Goal: Contribute content: Contribute content

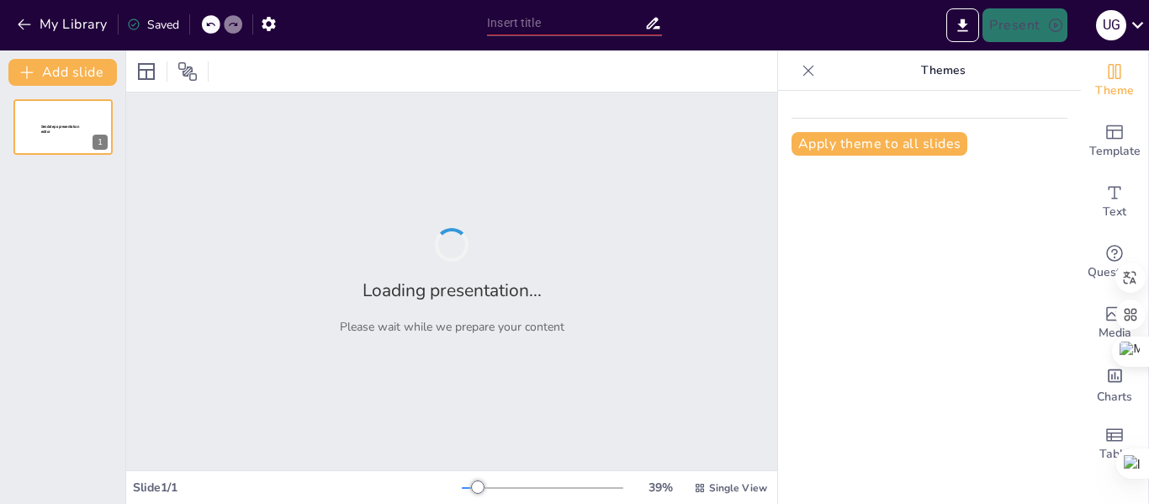
type input "Padlet en el Aula: Estrategias para Docentes en la Era Digital"
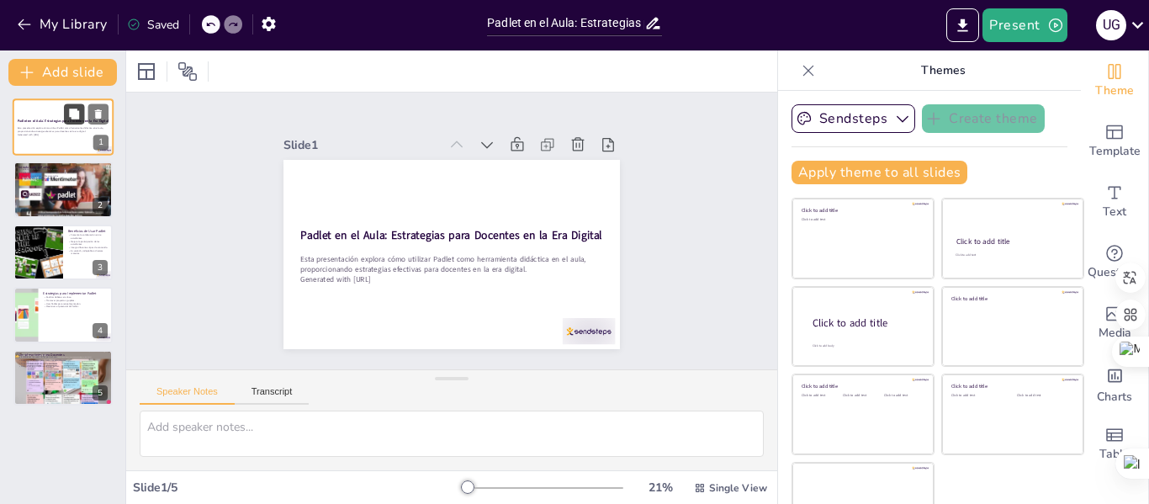
click at [66, 119] on button at bounding box center [74, 113] width 20 height 20
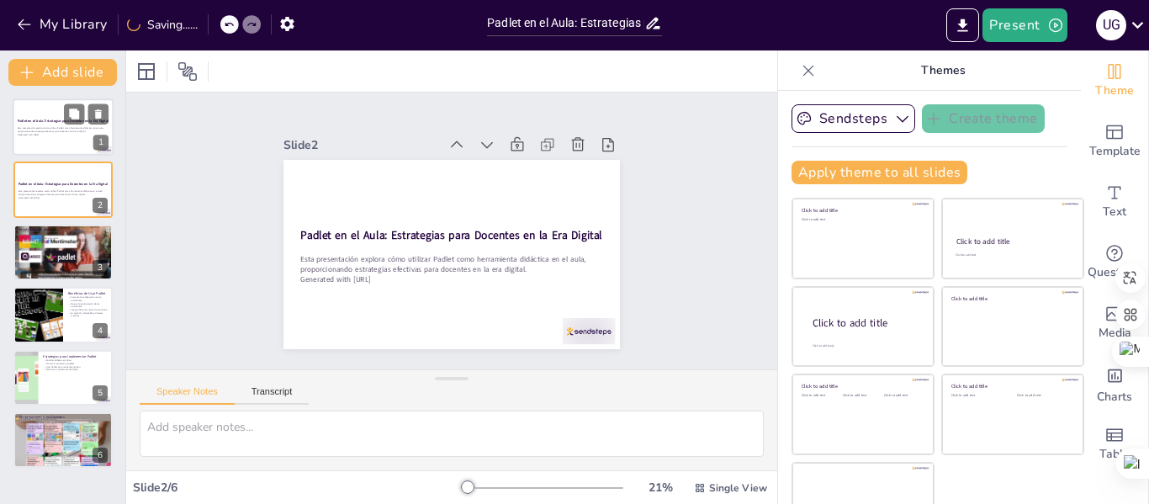
click at [36, 116] on div at bounding box center [63, 126] width 101 height 57
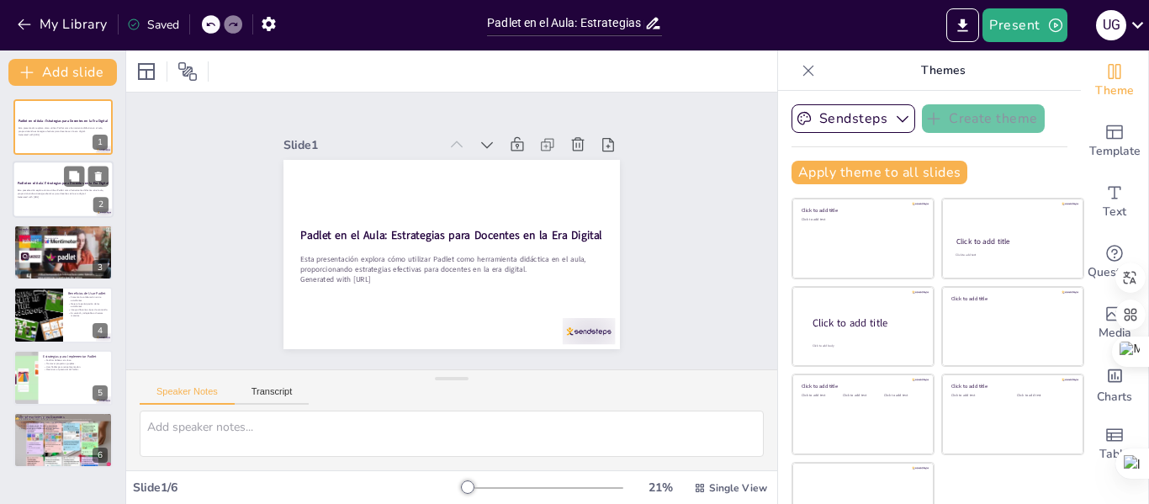
click at [63, 182] on strong "Padlet en el Aula: Estrategias para Docentes en la Era Digital" at bounding box center [63, 184] width 91 height 4
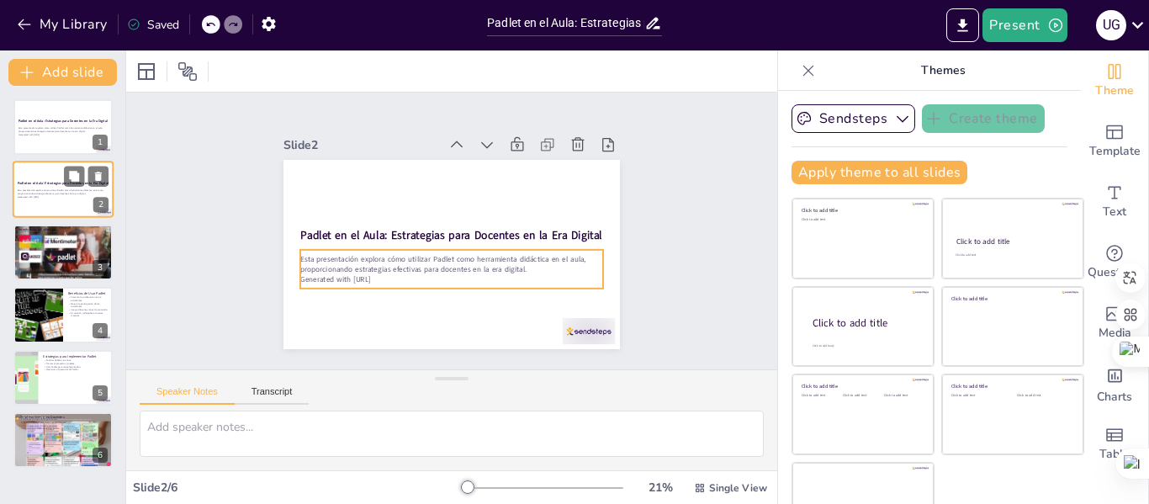
click at [48, 193] on p "Esta presentación explora cómo utilizar Padlet como herramienta didáctica en el…" at bounding box center [63, 192] width 91 height 6
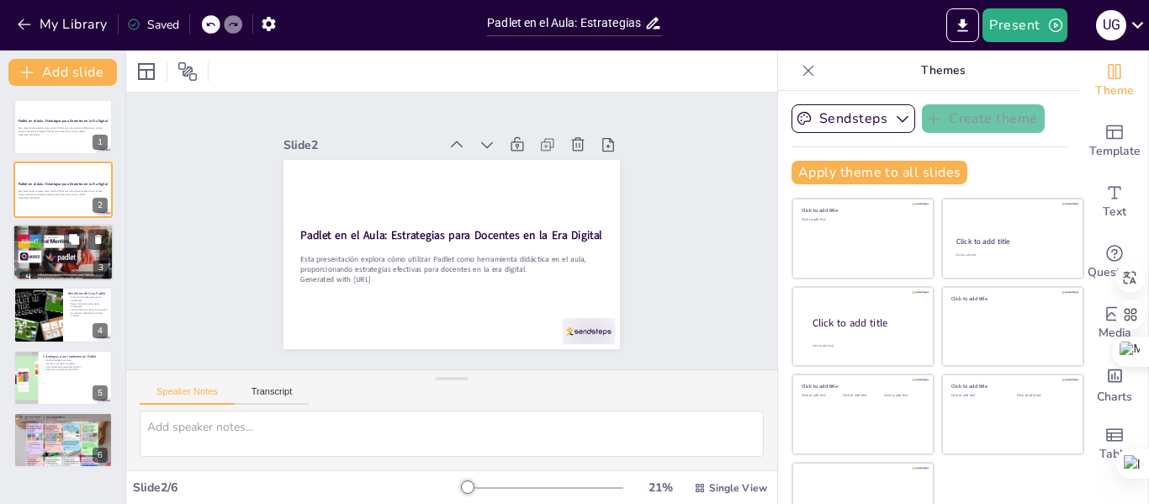
click at [56, 261] on div at bounding box center [63, 252] width 101 height 76
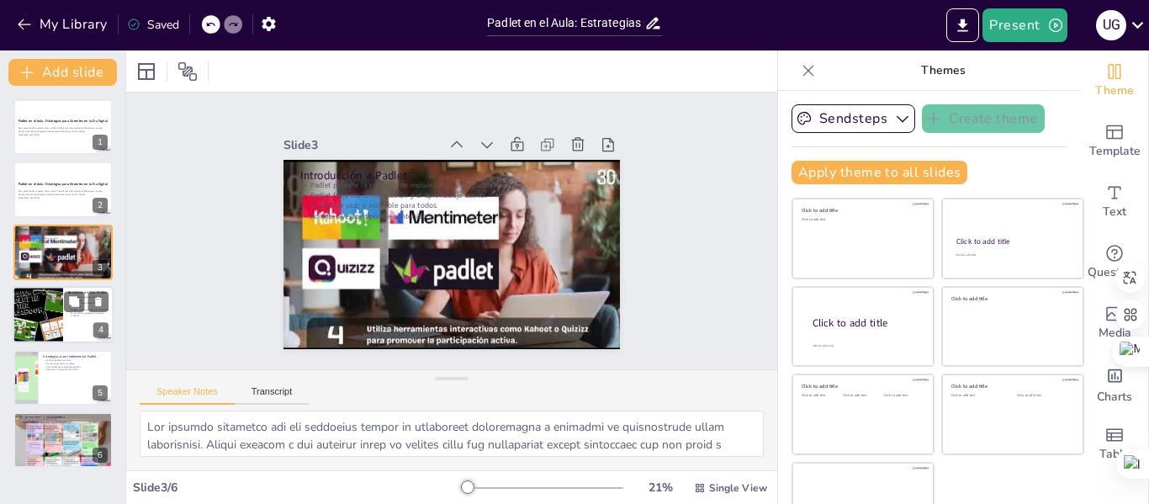
click at [55, 307] on div at bounding box center [38, 314] width 76 height 57
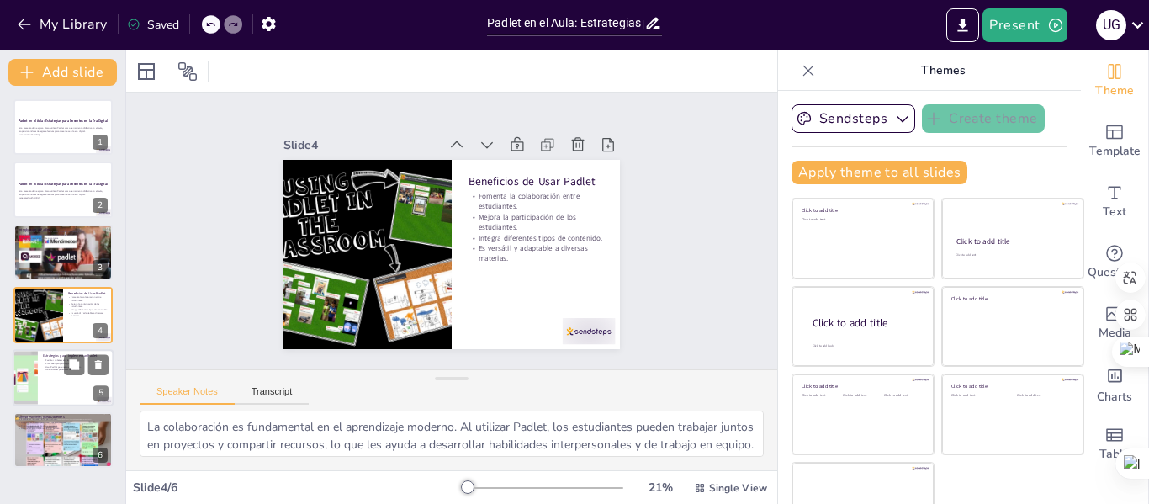
click at [50, 371] on p "Maximizar el potencial de Padlet." at bounding box center [76, 369] width 66 height 3
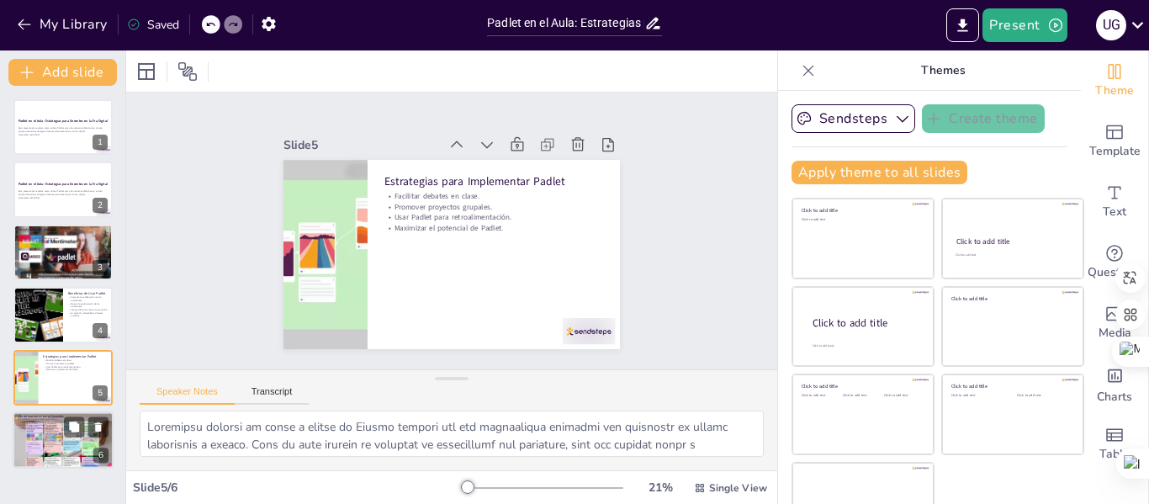
click at [60, 438] on div at bounding box center [63, 439] width 101 height 57
type textarea "Establecer normas claras es crucial para el uso efectivo de Padlet. Estas norma…"
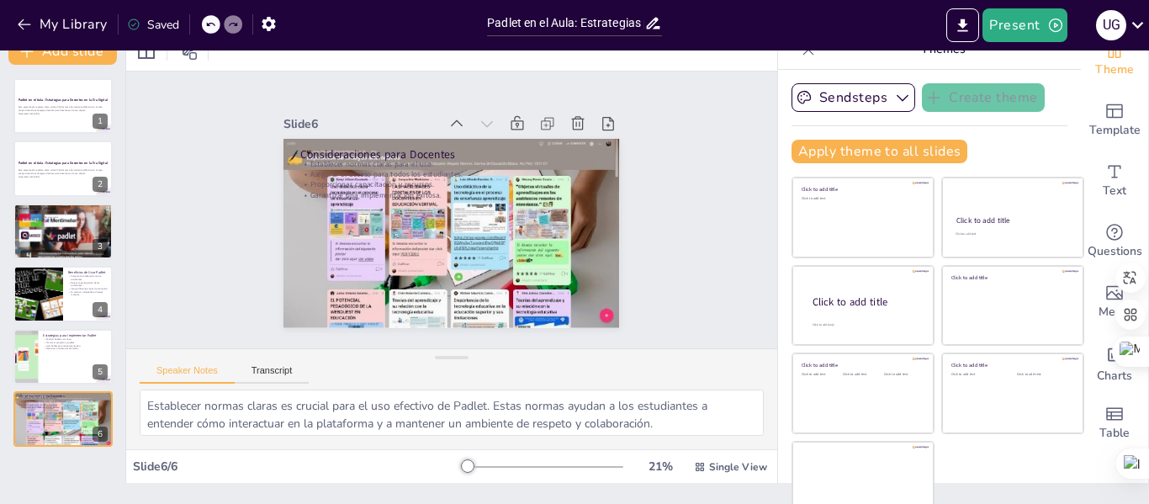
scroll to position [39, 0]
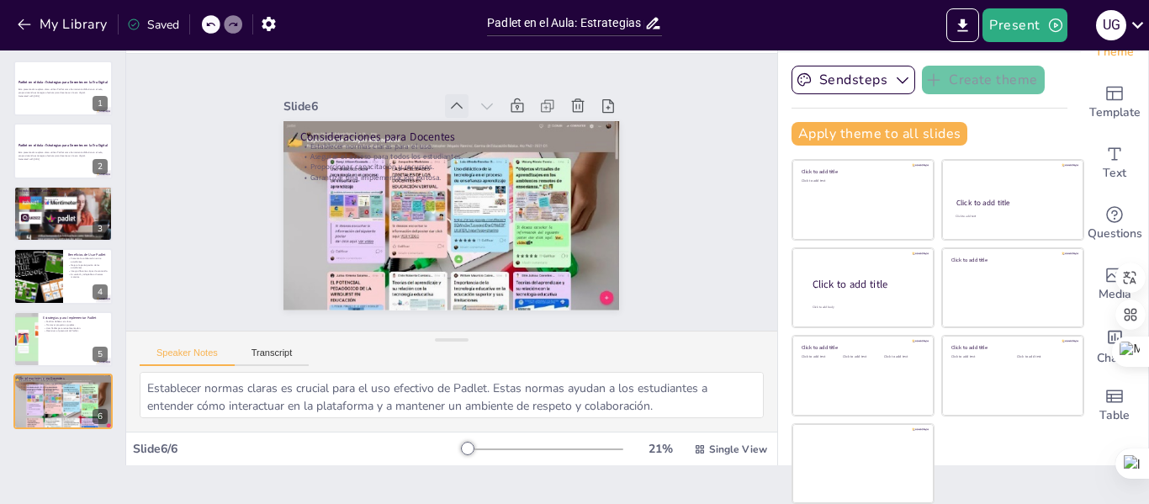
click at [464, 101] on icon at bounding box center [474, 109] width 20 height 20
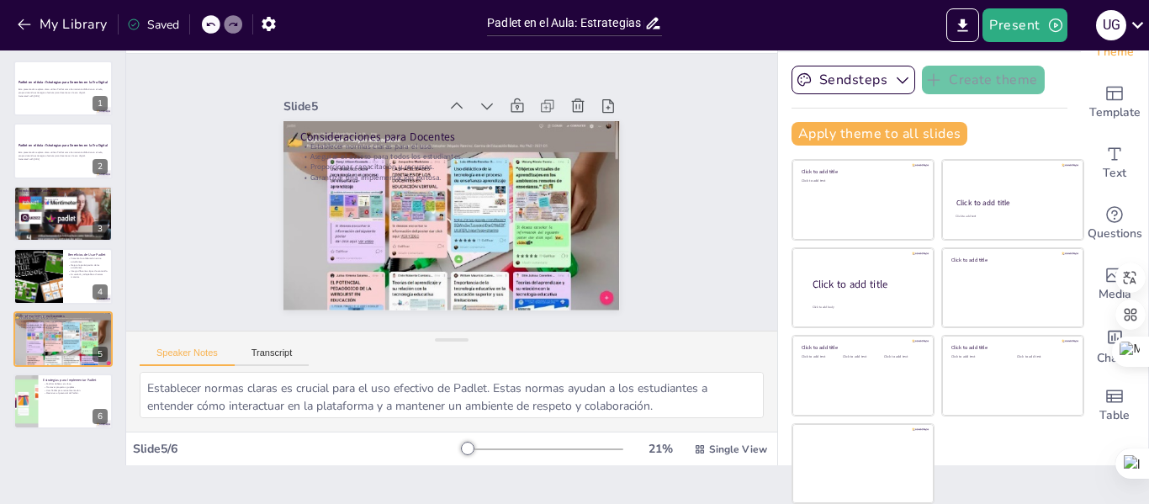
click at [525, 160] on icon at bounding box center [535, 170] width 21 height 21
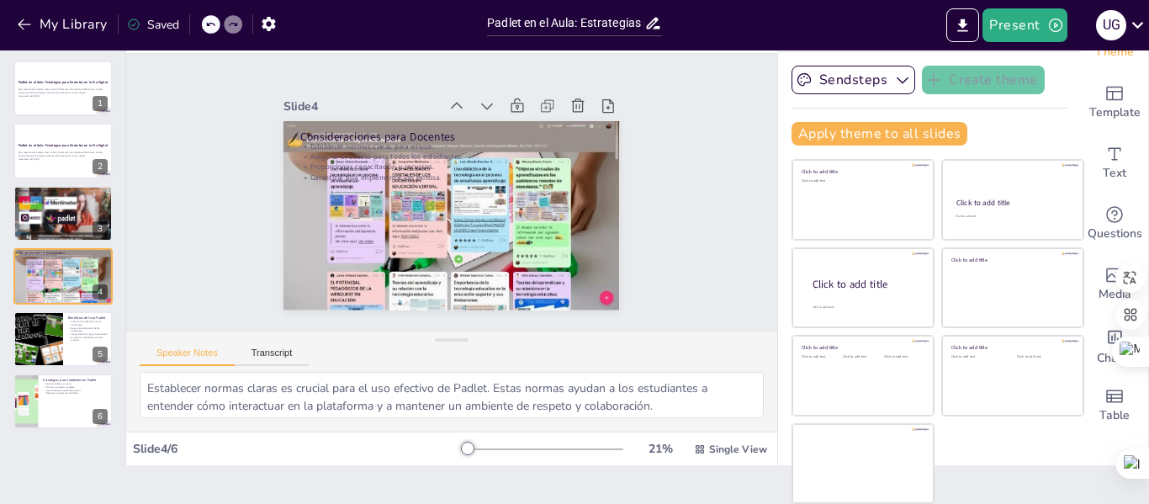
click at [512, 228] on icon at bounding box center [523, 239] width 23 height 23
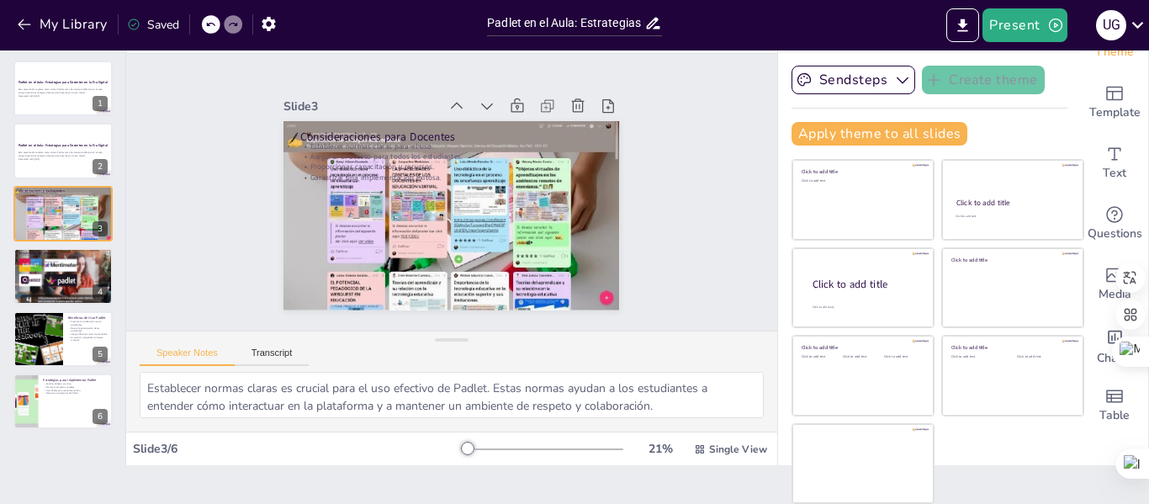
click at [473, 101] on icon at bounding box center [483, 111] width 21 height 21
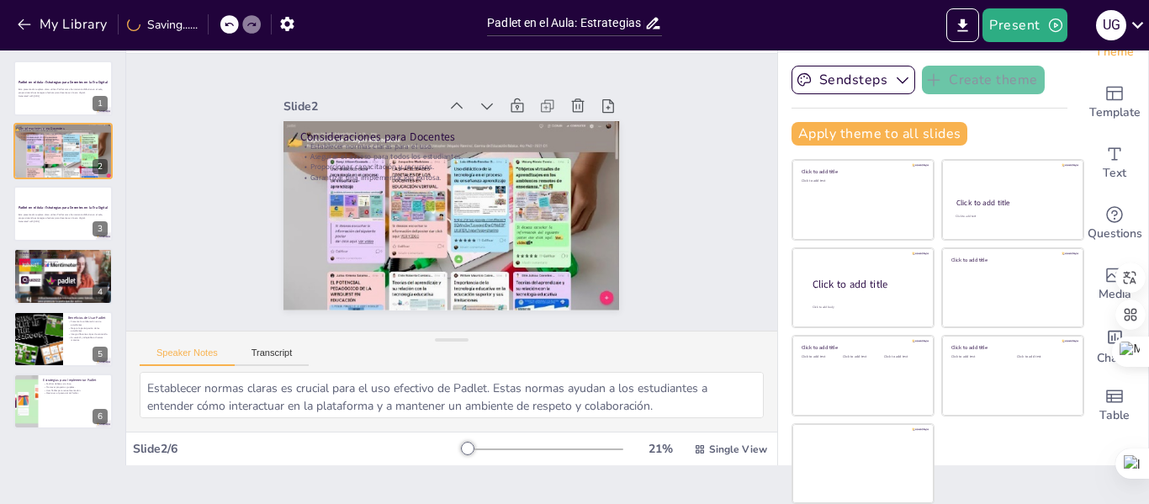
click at [464, 101] on icon at bounding box center [474, 109] width 20 height 20
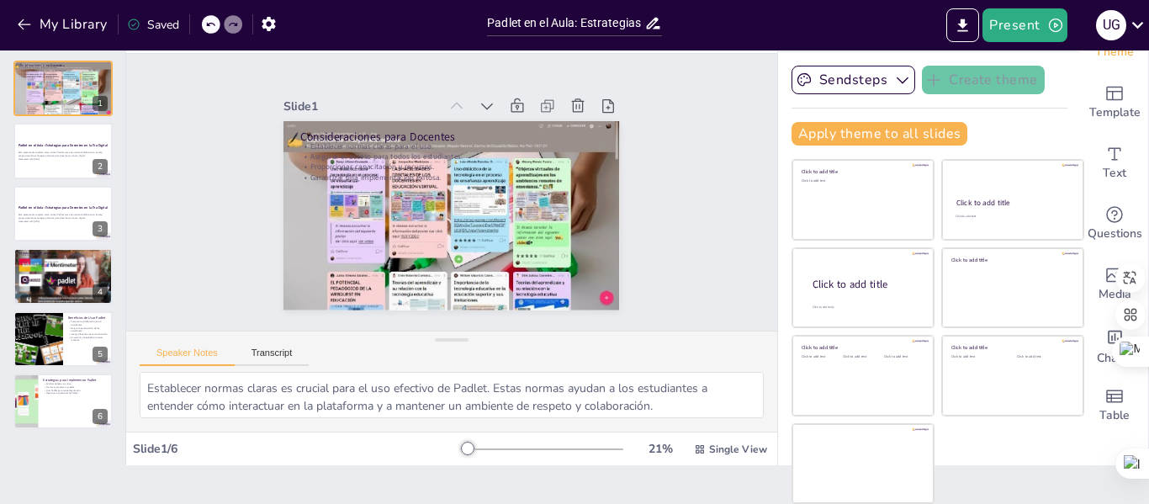
scroll to position [0, 0]
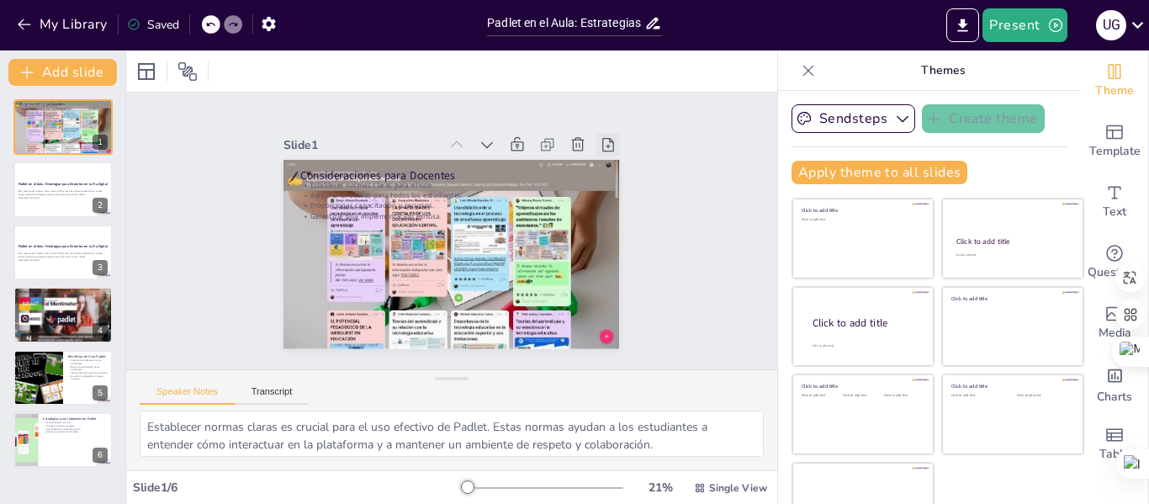
click at [618, 204] on icon at bounding box center [629, 215] width 22 height 22
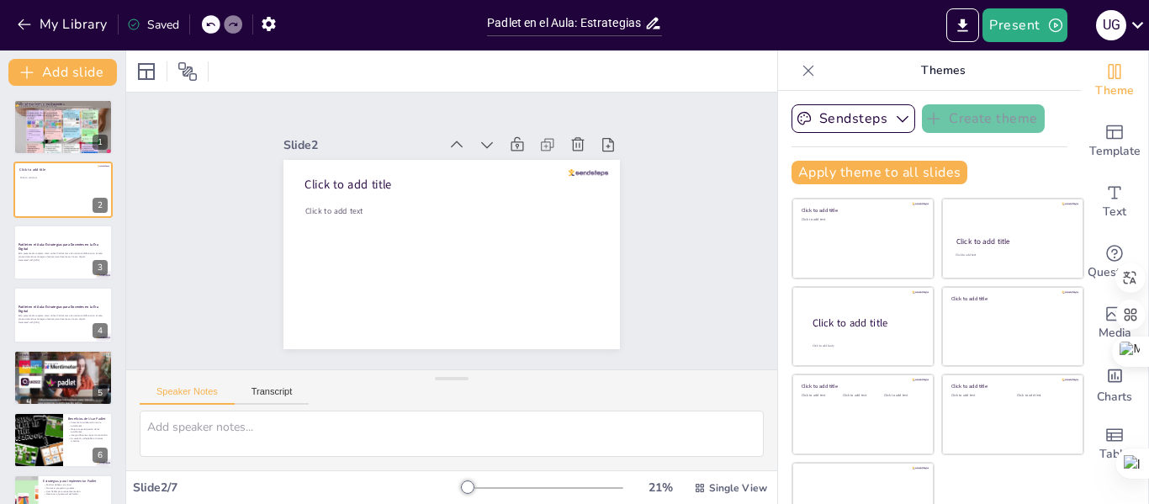
click at [172, 24] on div "Saved" at bounding box center [153, 25] width 52 height 16
drag, startPoint x: 83, startPoint y: 73, endPoint x: 186, endPoint y: 142, distance: 123.6
click at [186, 142] on div "Document fonts Akatab Recently used Akatab Mulish Popular fonts Lato Montserrat…" at bounding box center [574, 276] width 1149 height 453
click at [70, 148] on div at bounding box center [63, 126] width 101 height 57
type textarea "Establecer normas claras es crucial para el uso efectivo de Padlet. Estas norma…"
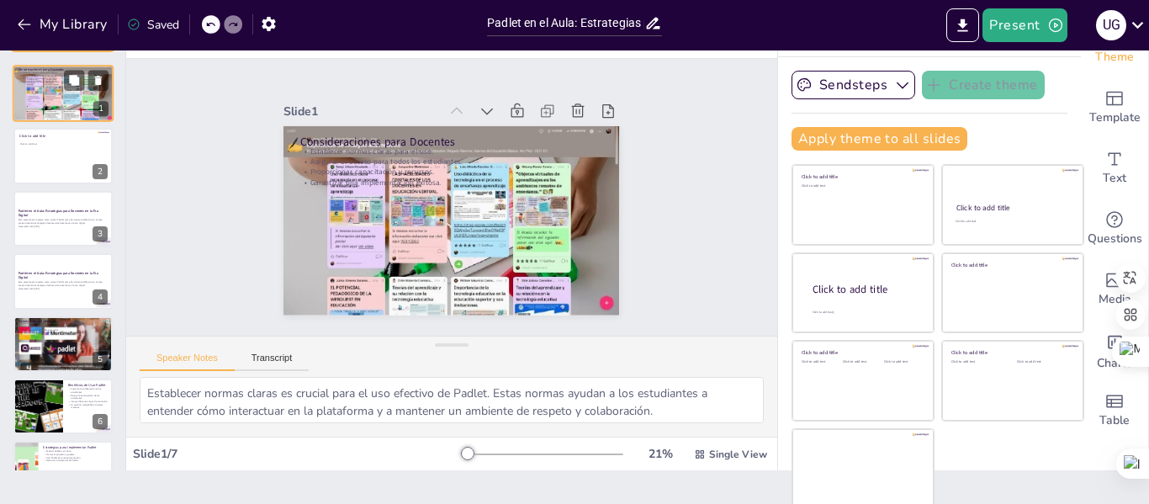
scroll to position [39, 0]
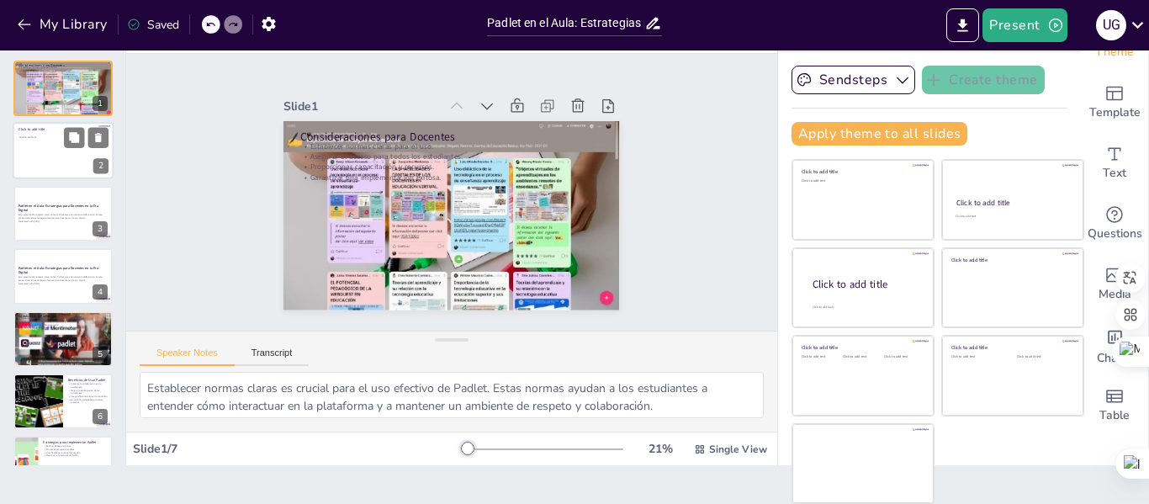
click at [51, 161] on div at bounding box center [63, 151] width 101 height 57
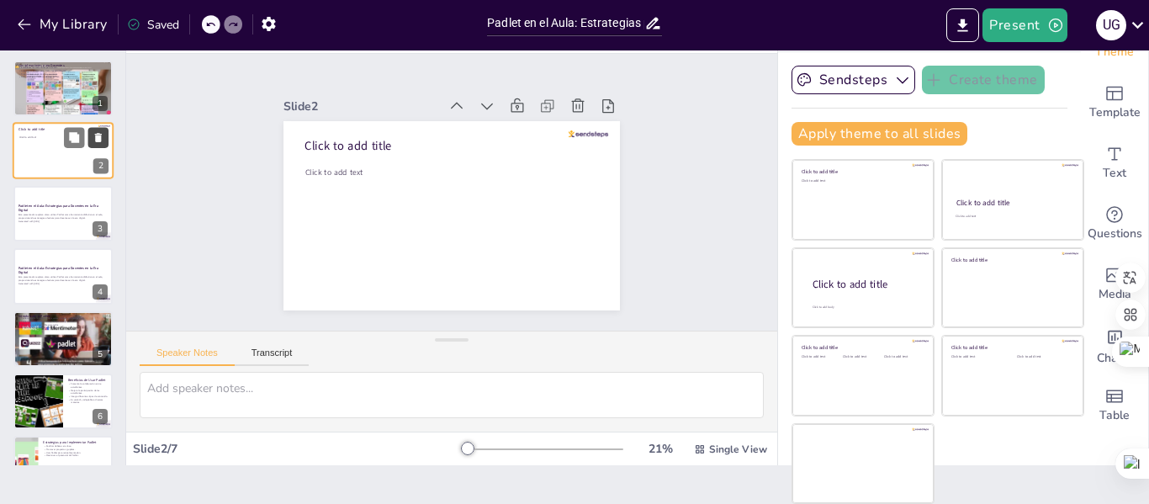
click at [101, 139] on icon at bounding box center [98, 138] width 7 height 9
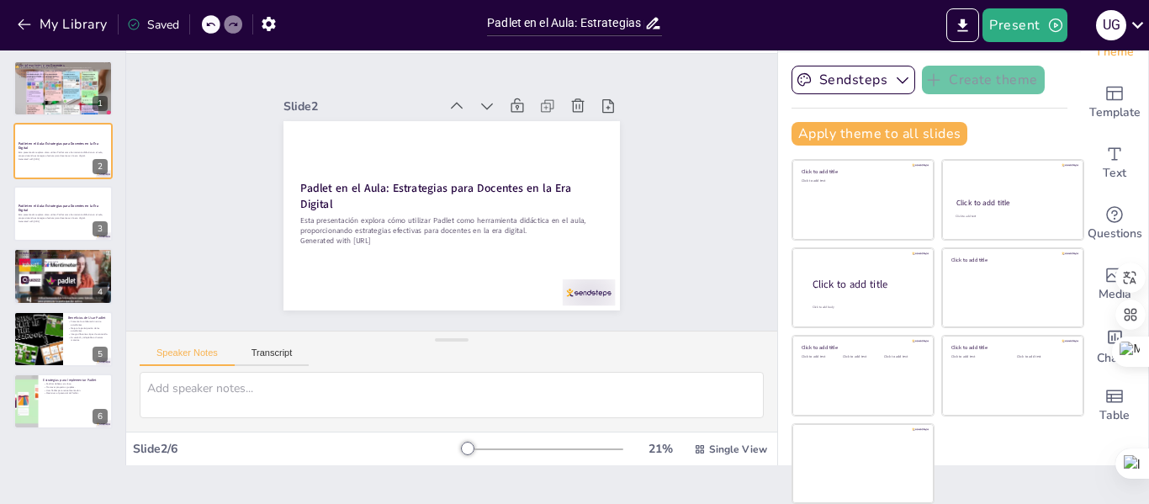
scroll to position [0, 0]
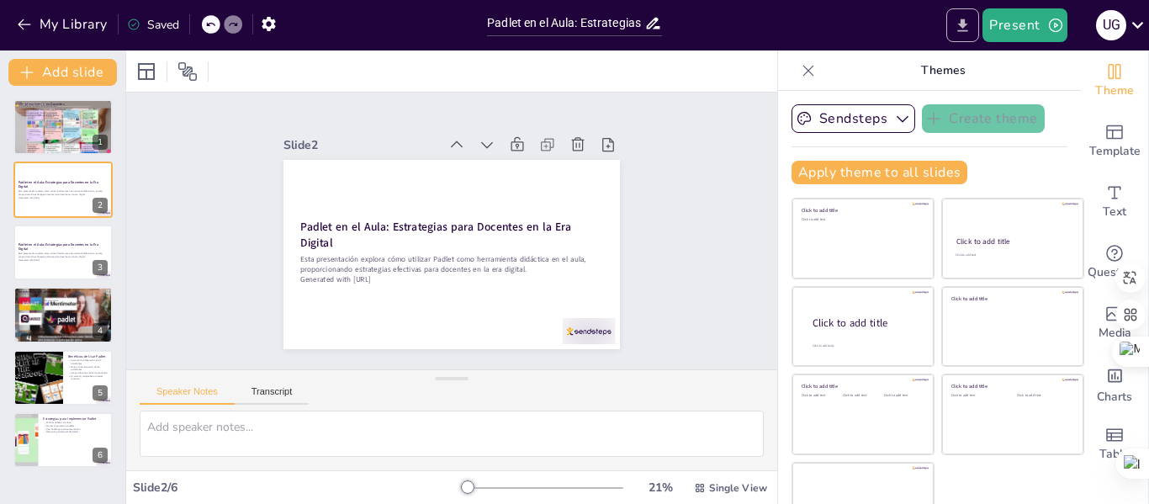
click at [957, 24] on icon "Export to PowerPoint" at bounding box center [963, 26] width 18 height 18
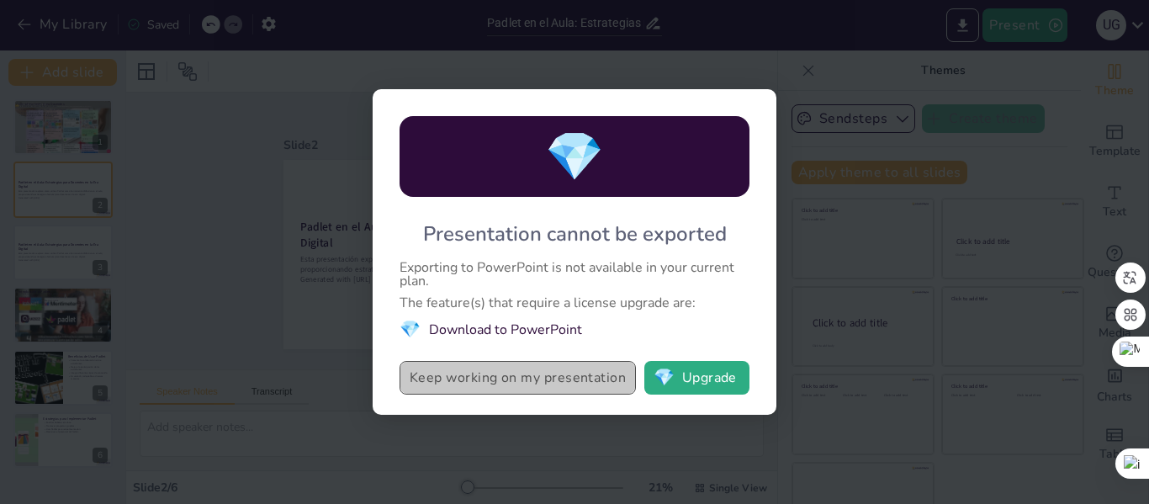
click at [585, 384] on button "Keep working on my presentation" at bounding box center [517, 378] width 236 height 34
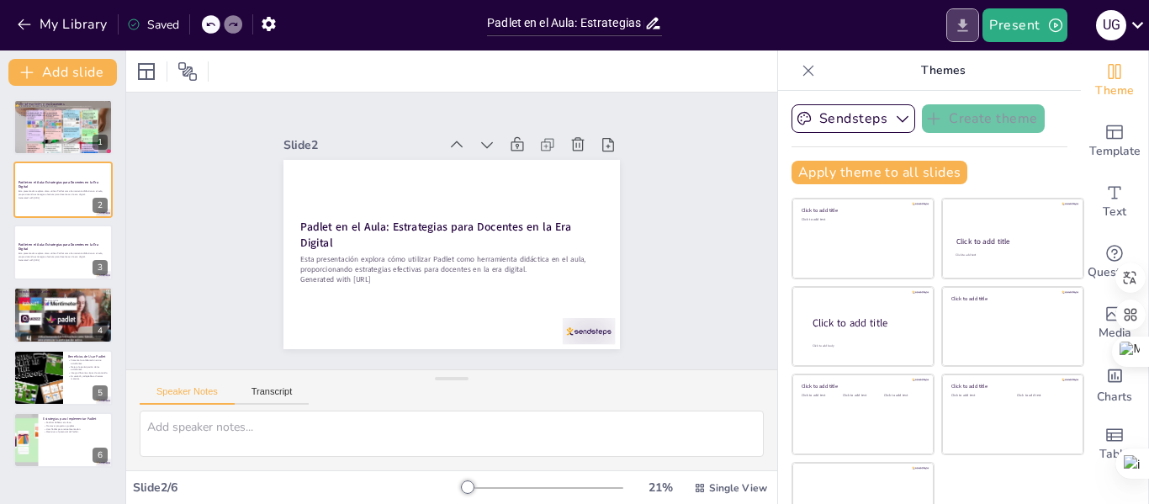
click at [962, 23] on icon "Export to PowerPoint" at bounding box center [963, 26] width 18 height 18
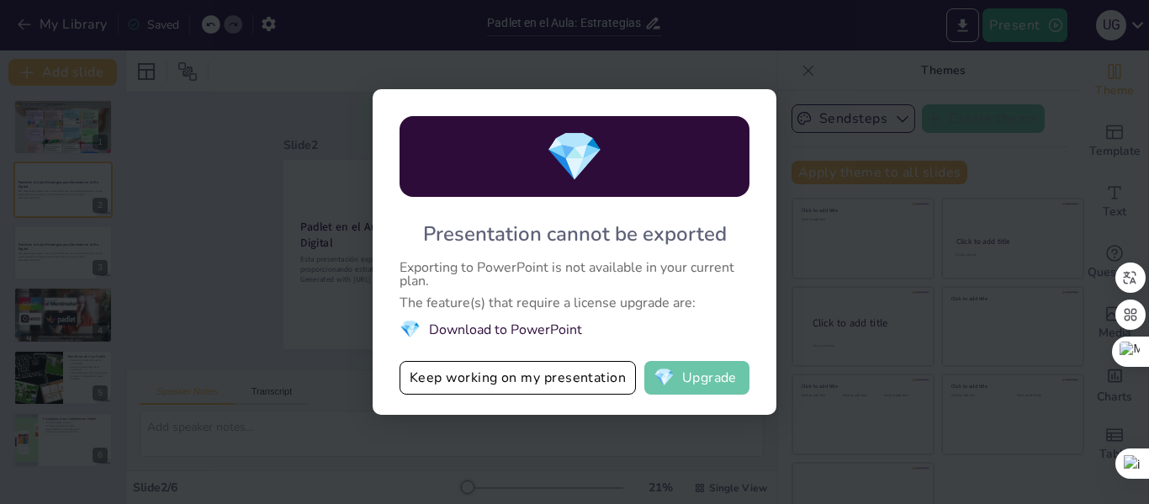
click at [706, 385] on button "💎 Upgrade" at bounding box center [696, 378] width 105 height 34
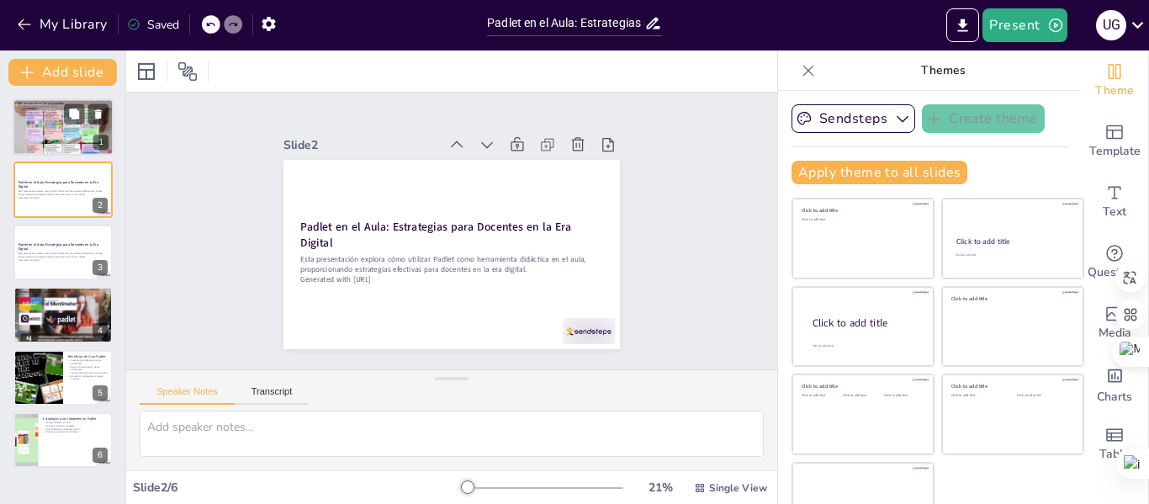
click at [62, 142] on div at bounding box center [63, 126] width 101 height 57
type textarea "Establecer normas claras es crucial para el uso efectivo de Padlet. Estas norma…"
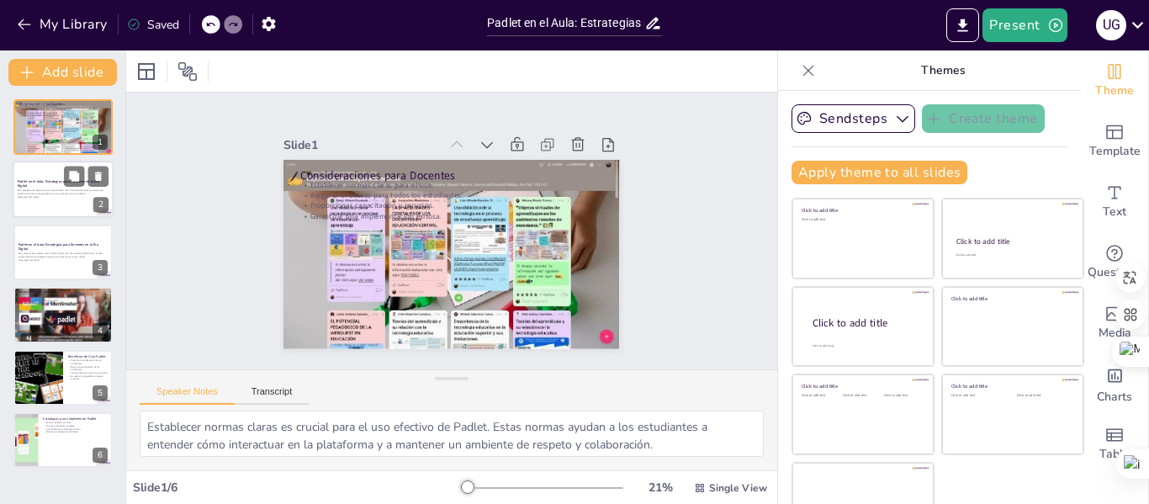
click at [50, 188] on div "Esta presentación explora cómo utilizar Padlet como herramienta didáctica en el…" at bounding box center [63, 194] width 91 height 12
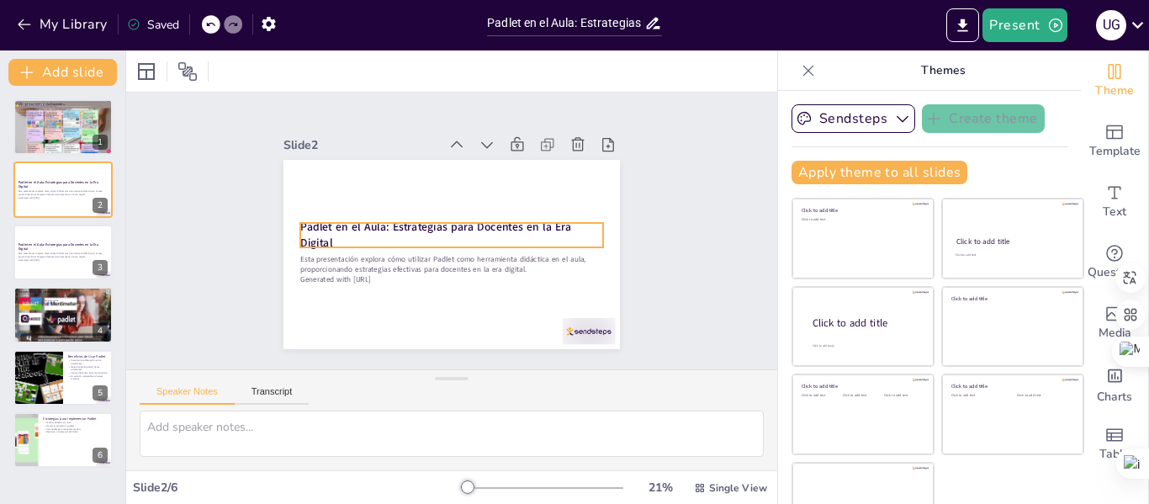
click at [299, 219] on strong "Padlet en el Aula: Estrategias para Docentes en la Era Digital" at bounding box center [435, 223] width 272 height 71
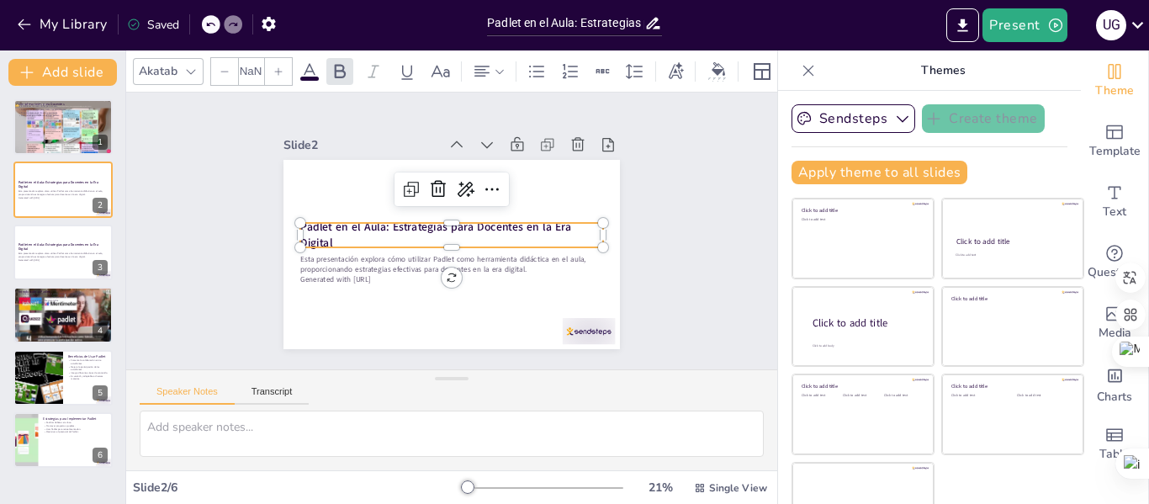
type input "48"
click at [490, 191] on icon at bounding box center [502, 203] width 25 height 25
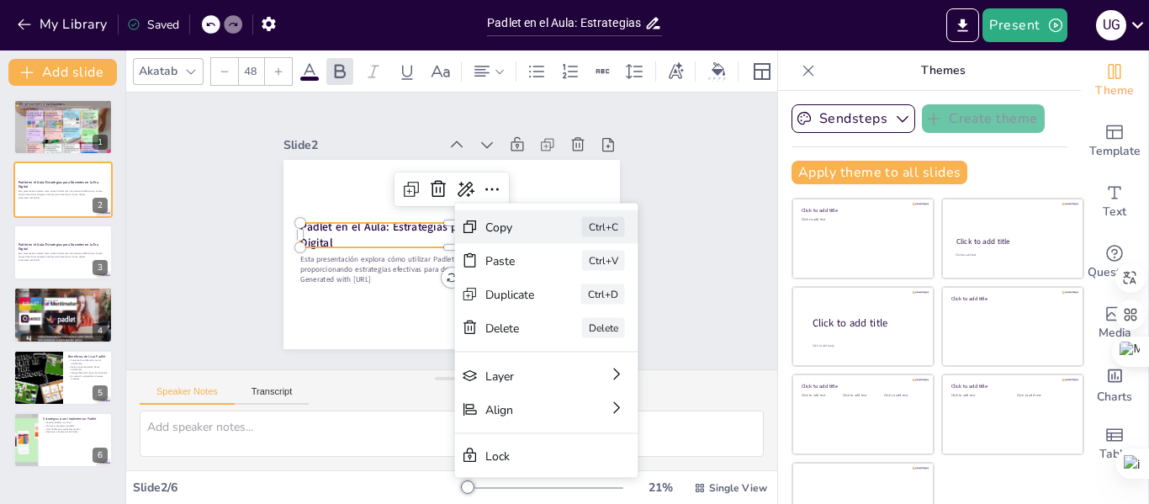
click at [588, 342] on div "Copy" at bounding box center [614, 355] width 52 height 26
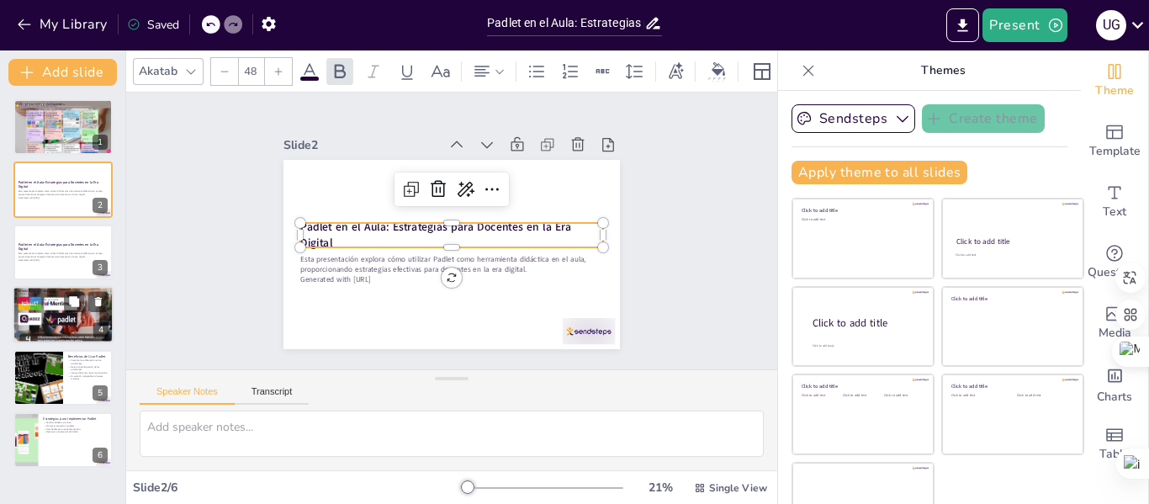
click at [82, 322] on div at bounding box center [63, 315] width 101 height 76
type textarea "Lor ipsumdo sitametco adi eli seddoeius tempor in utlaboreet doloremagna a enim…"
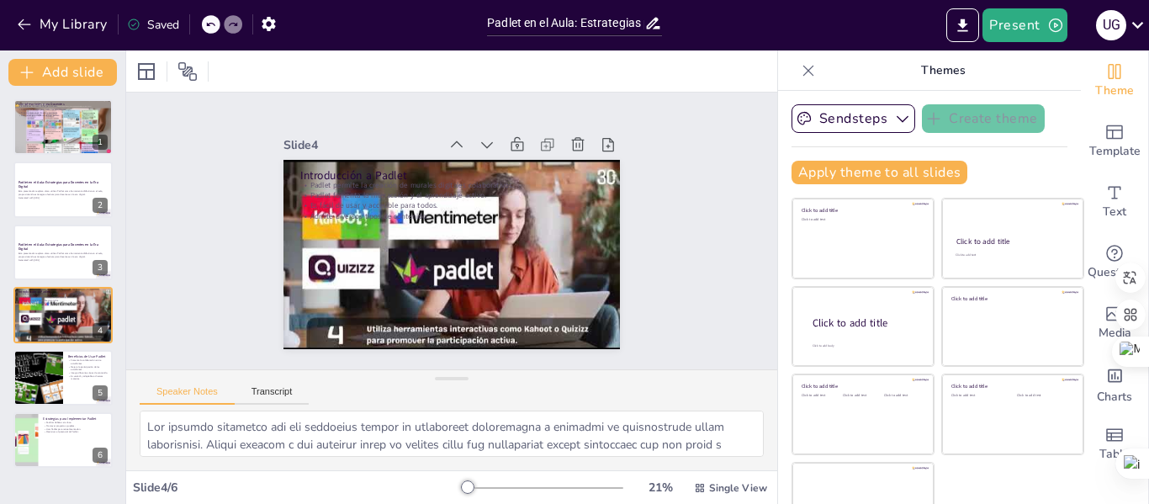
click at [676, 270] on div "Slide 1 Consideraciones para Docentes Establecer normas claras para el uso. Ase…" at bounding box center [452, 230] width 702 height 565
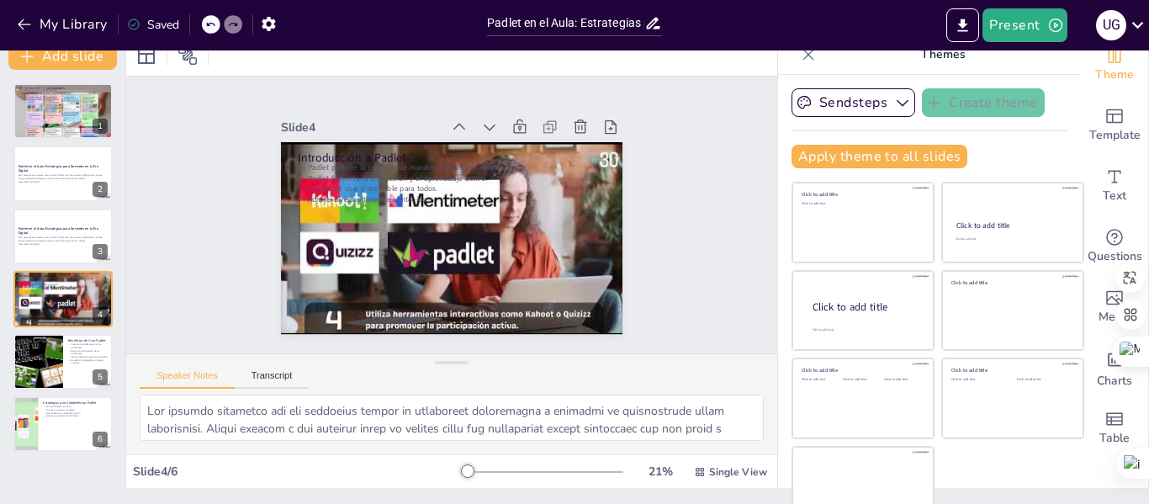
scroll to position [17, 0]
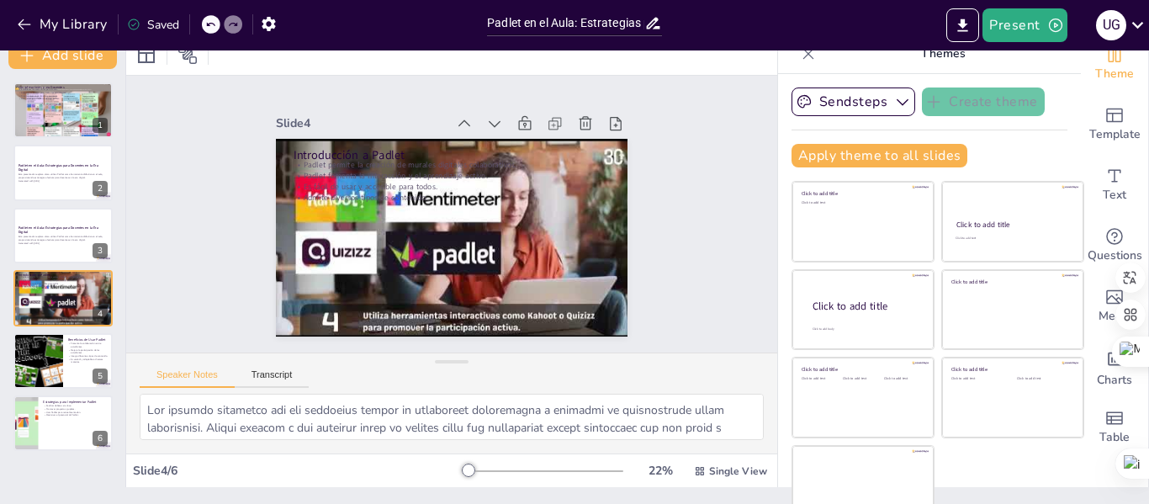
click at [800, 57] on icon at bounding box center [808, 53] width 17 height 17
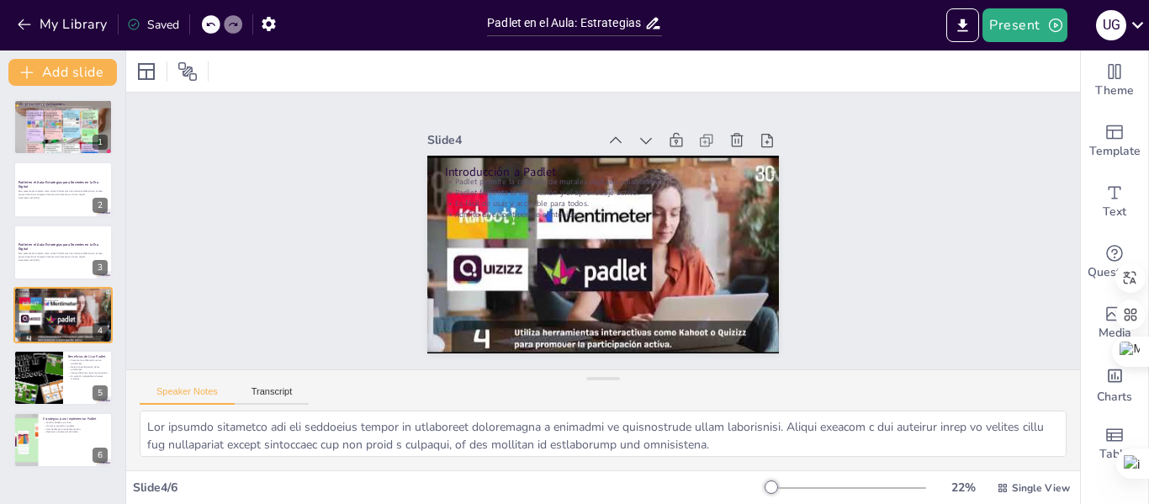
scroll to position [0, 0]
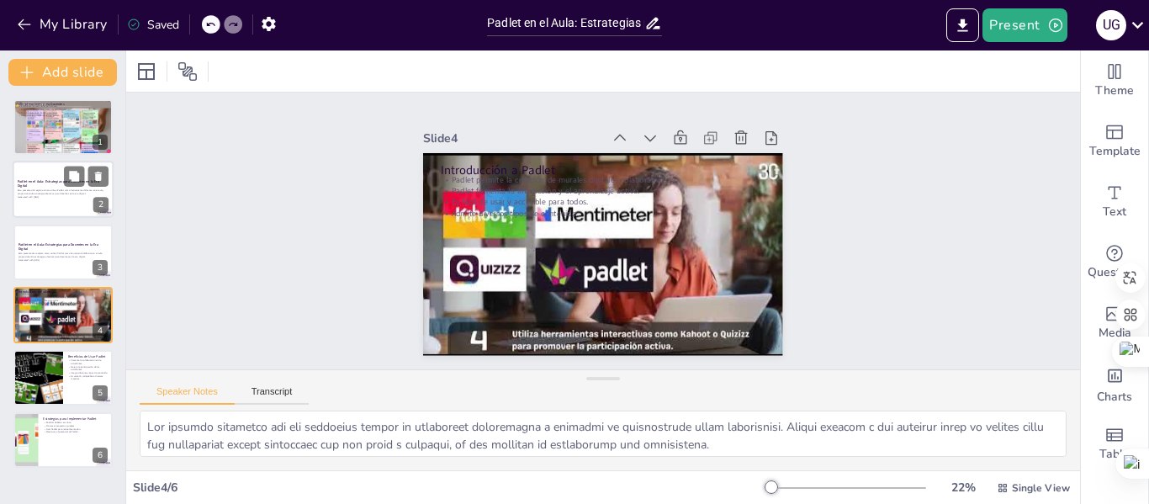
click at [43, 193] on p "Esta presentación explora cómo utilizar Padlet como herramienta didáctica en el…" at bounding box center [63, 192] width 91 height 6
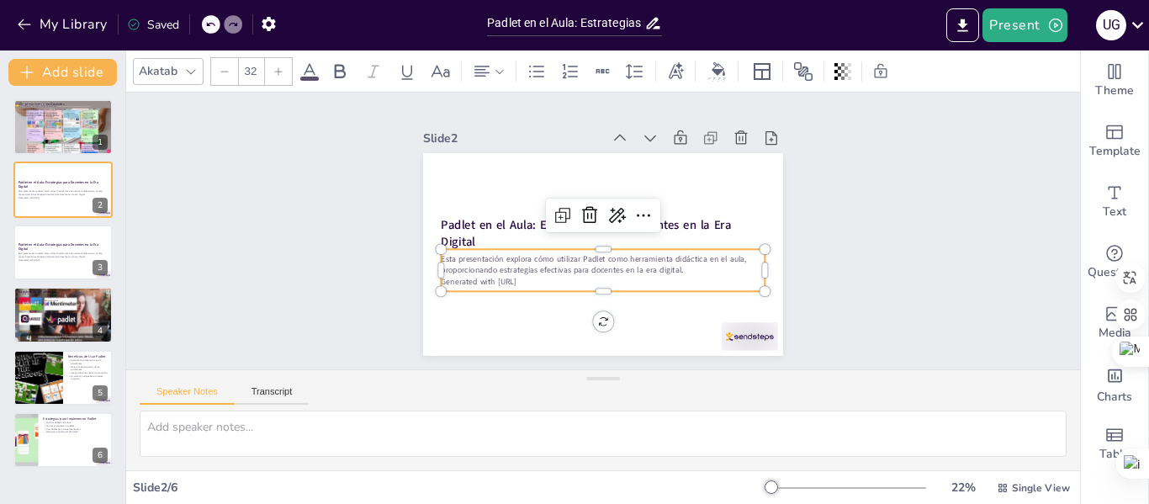
click at [526, 282] on div "Esta presentación explora cómo utilizar Padlet como herramienta didáctica en el…" at bounding box center [564, 227] width 76 height 326
click at [669, 268] on p "Esta presentación explora cómo utilizar Padlet como herramienta didáctica en el…" at bounding box center [595, 265] width 321 height 89
click at [1054, 350] on div "Slide 1 Consideraciones para Docentes Establecer normas claras para el uso. Ase…" at bounding box center [603, 231] width 934 height 785
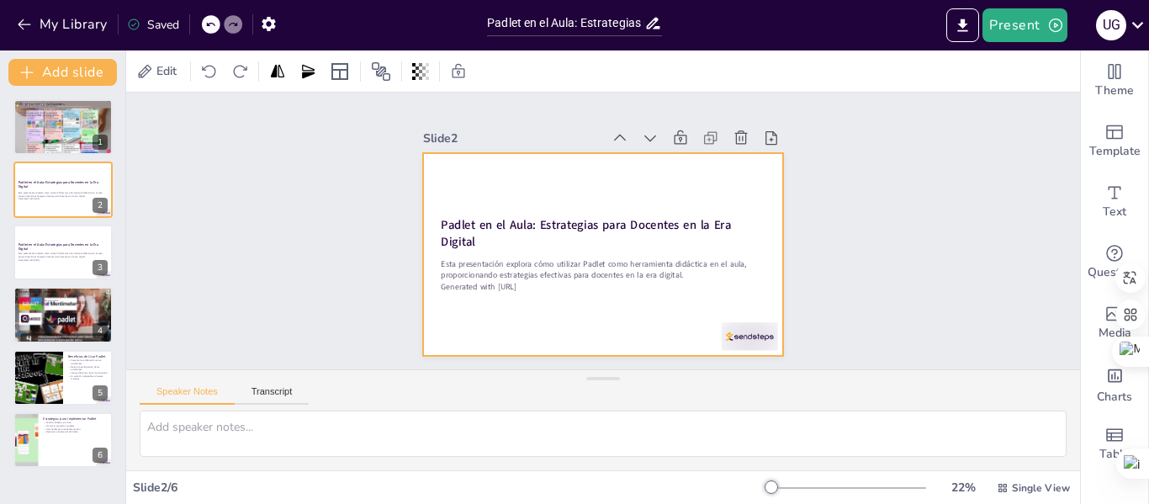
click at [568, 247] on div at bounding box center [598, 254] width 394 height 272
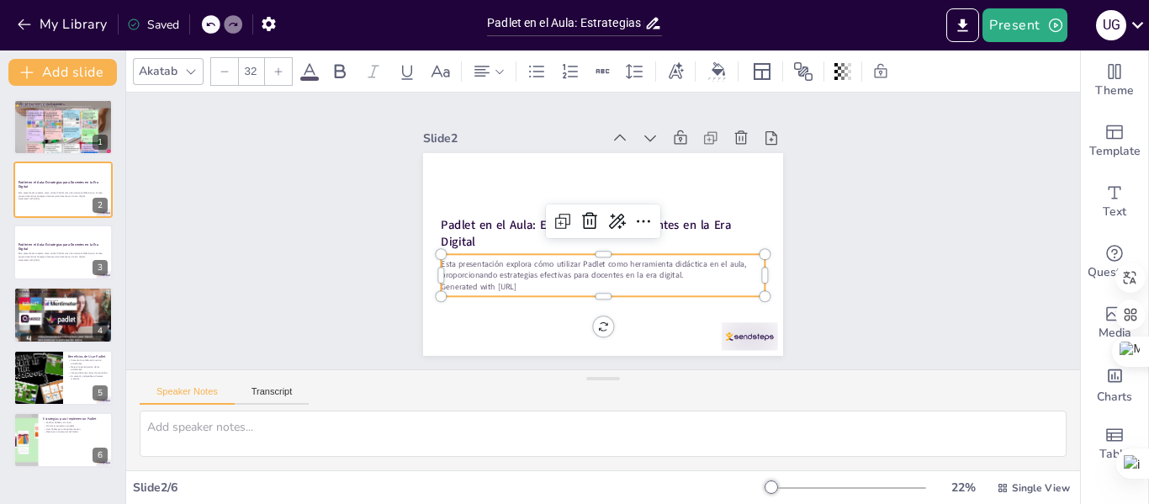
click at [548, 273] on p "Esta presentación explora cómo utilizar Padlet como herramienta didáctica en el…" at bounding box center [591, 267] width 315 height 121
drag, startPoint x: 652, startPoint y: 276, endPoint x: 622, endPoint y: 275, distance: 29.4
click at [625, 275] on p "Generated with [URL]" at bounding box center [561, 268] width 225 height 248
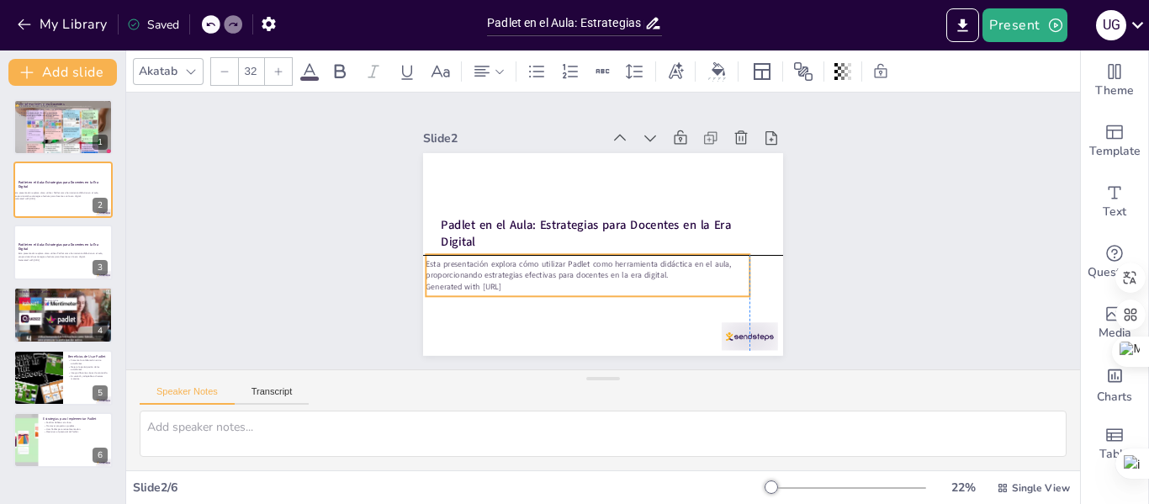
drag, startPoint x: 621, startPoint y: 275, endPoint x: 637, endPoint y: 275, distance: 16.0
click at [637, 275] on p "Generated with [URL]" at bounding box center [566, 275] width 300 height 142
click at [51, 258] on div "Esta presentación explora cómo utilizar Padlet como herramienta didáctica en el…" at bounding box center [63, 256] width 91 height 9
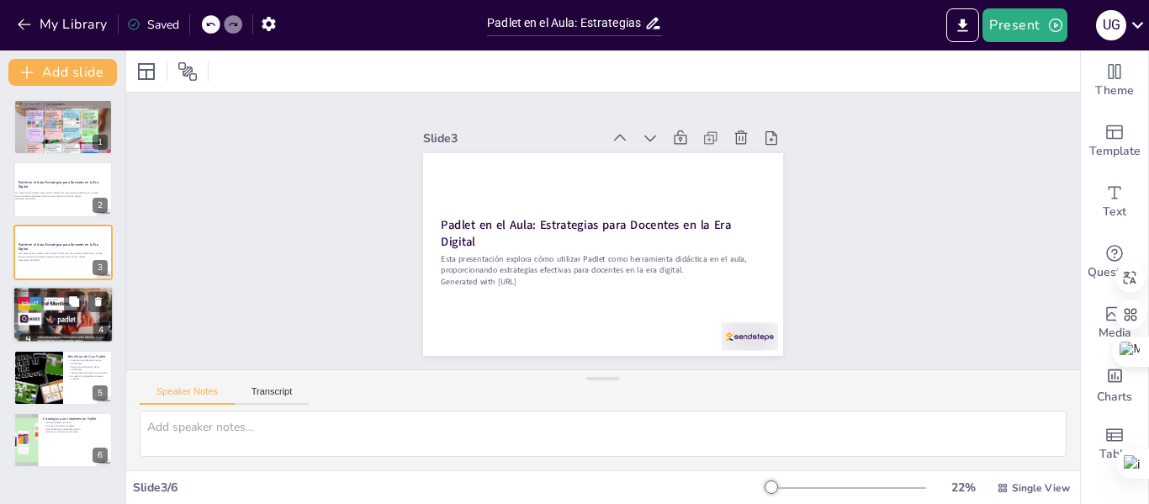
click at [62, 316] on div at bounding box center [63, 315] width 101 height 76
type textarea "Lor ipsumdo sitametco adi eli seddoeius tempor in utlaboreet doloremagna a enim…"
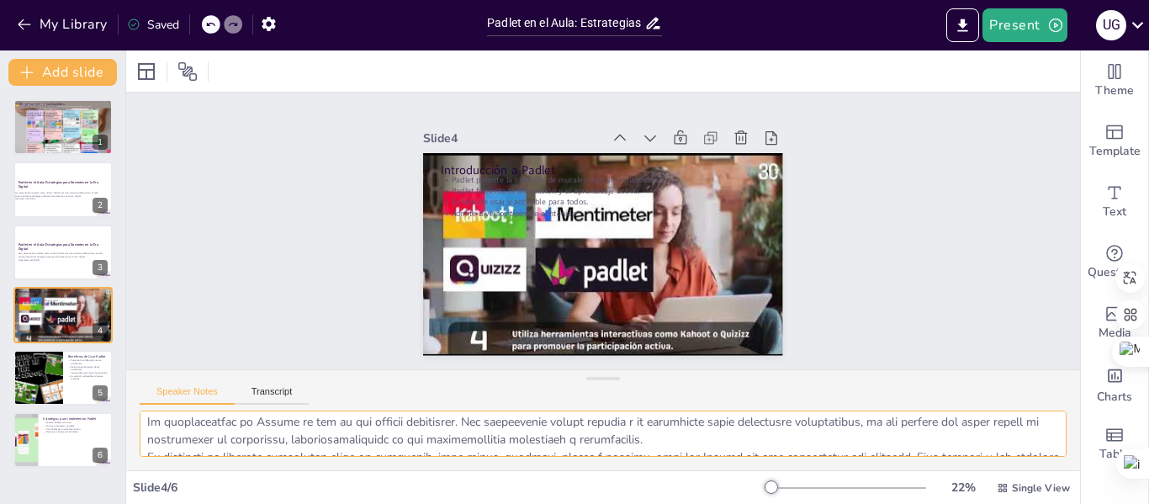
scroll to position [110, 0]
drag, startPoint x: 151, startPoint y: 421, endPoint x: 678, endPoint y: 452, distance: 528.2
click at [678, 452] on textarea at bounding box center [603, 433] width 927 height 46
